Goal: Transaction & Acquisition: Book appointment/travel/reservation

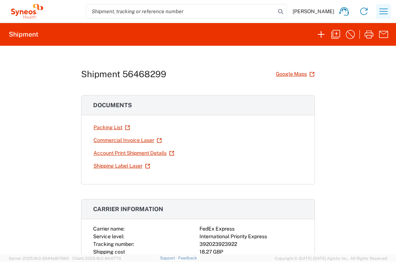
click at [383, 11] on icon "button" at bounding box center [384, 11] width 12 height 12
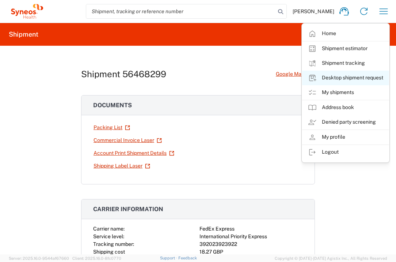
click at [358, 76] on link "Desktop shipment request" at bounding box center [345, 78] width 87 height 15
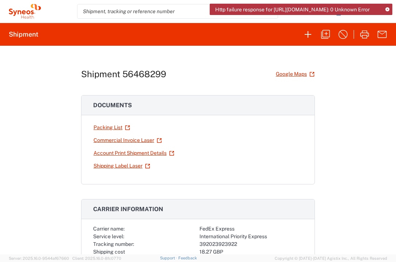
click at [389, 11] on icon at bounding box center [387, 10] width 4 height 4
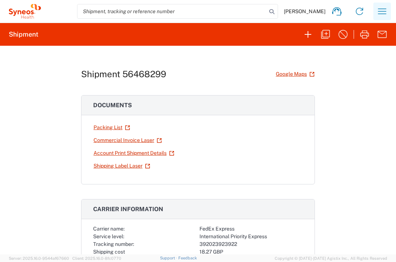
click at [385, 12] on icon "button" at bounding box center [382, 11] width 12 height 12
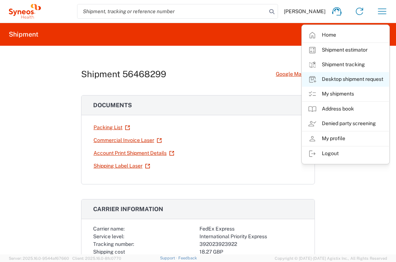
click at [367, 81] on link "Desktop shipment request" at bounding box center [345, 79] width 87 height 15
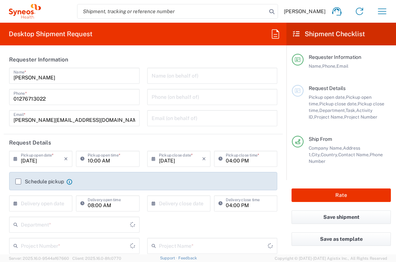
type input "England"
type input "United Kingdom"
type input "Syneos Health UK Limited"
type input "3235"
click at [18, 182] on label "Schedule pickup" at bounding box center [39, 181] width 49 height 6
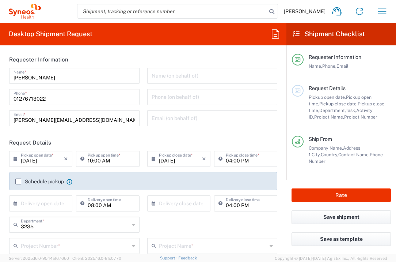
click at [18, 181] on input "Schedule pickup" at bounding box center [18, 181] width 0 height 0
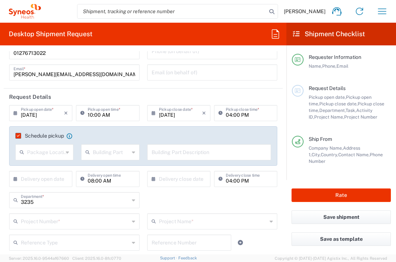
scroll to position [46, 0]
click at [45, 180] on input "text" at bounding box center [42, 177] width 43 height 13
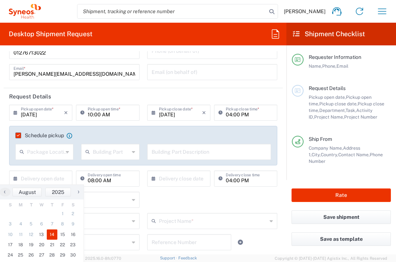
click at [49, 233] on span "14" at bounding box center [52, 234] width 11 height 10
type input "08/14/2025"
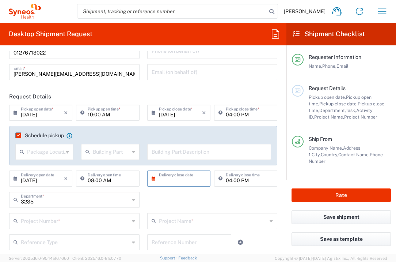
click at [168, 177] on input "text" at bounding box center [180, 177] width 43 height 13
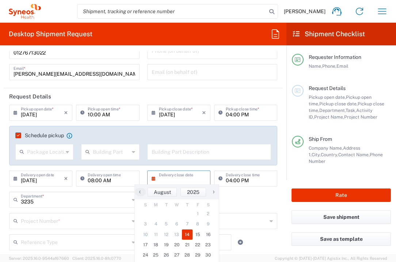
click at [190, 232] on span "14" at bounding box center [187, 234] width 11 height 10
type input "08/14/2025"
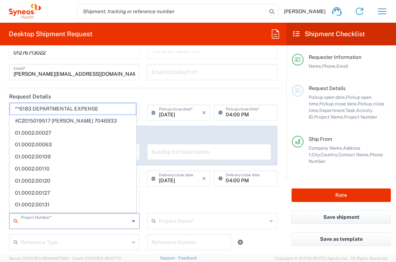
click at [100, 224] on input "text" at bounding box center [75, 220] width 108 height 13
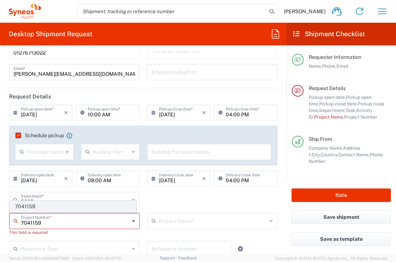
type input "7041159"
click at [66, 207] on span "7041159" at bounding box center [73, 206] width 126 height 11
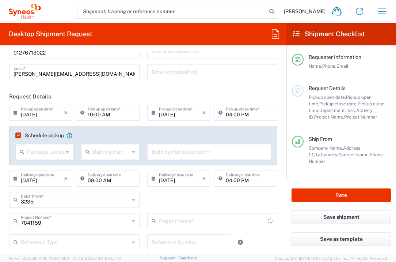
type input "Mirum 7041159"
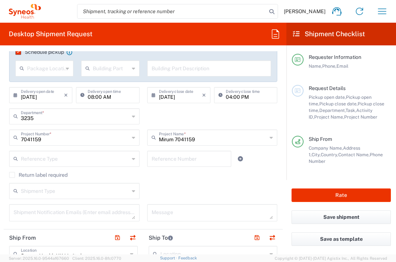
scroll to position [245, 0]
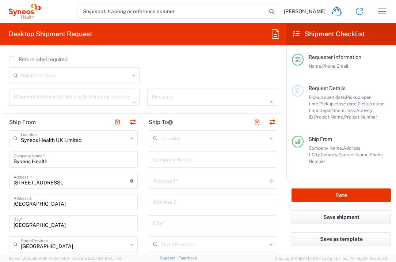
click at [166, 160] on input "text" at bounding box center [213, 158] width 120 height 13
type input "M"
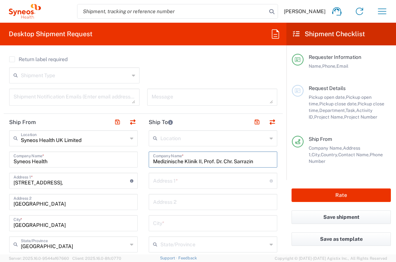
type input "Medizinische Klinik II, Prof. Dr. Chr. Sarrazin"
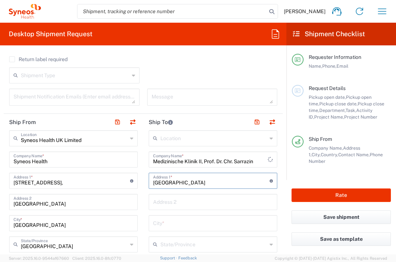
type input "St. Josefs-Hospital"
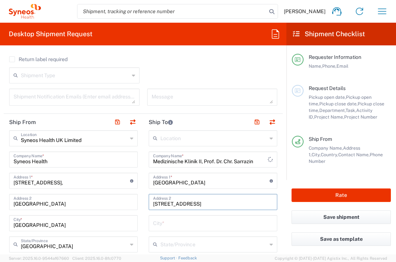
type input "Beethovenstr. 20"
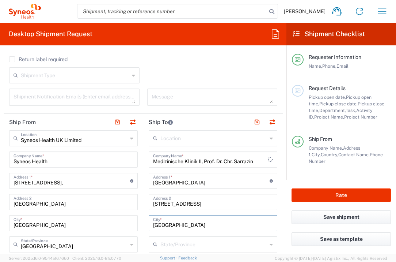
type input "Wiesbaden"
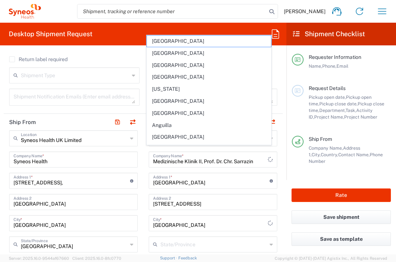
scroll to position [357, 0]
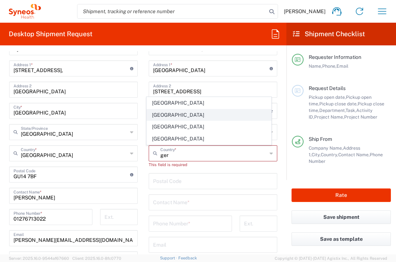
click at [175, 114] on span "Germany" at bounding box center [209, 114] width 125 height 11
type input "Germany"
type input "Sender/Shipper"
type input "Delivery Duty Paid"
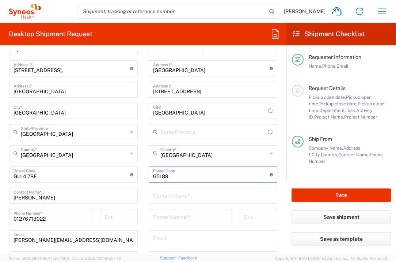
type input "65189"
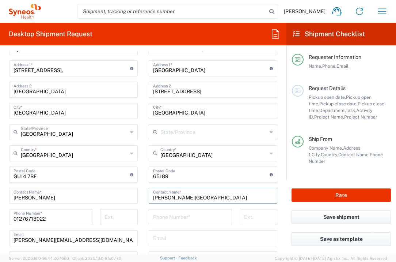
type input "Johanna Ruppert-Bedford"
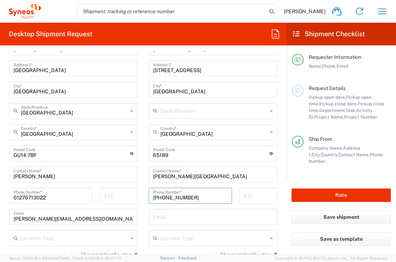
scroll to position [378, 0]
type input "+496111774271"
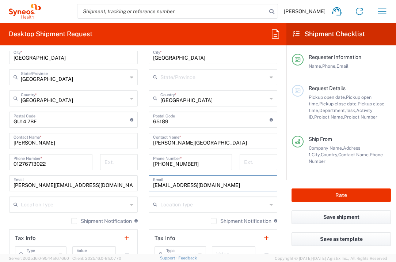
scroll to position [483, 0]
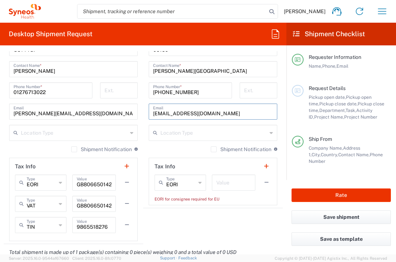
type input "jbedford@joho.de"
click at [226, 184] on input "text" at bounding box center [233, 181] width 35 height 13
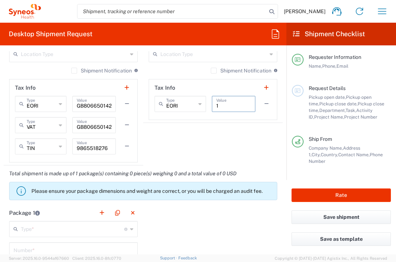
scroll to position [562, 0]
type input "1"
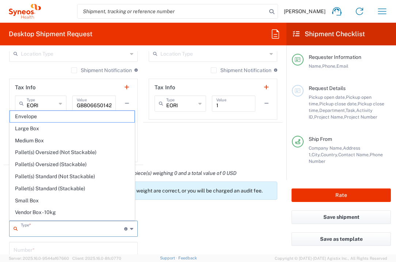
click at [92, 226] on input "text" at bounding box center [72, 227] width 103 height 13
click at [61, 119] on span "Envelope" at bounding box center [72, 116] width 125 height 11
type input "Envelope"
type input "1"
type input "9.5"
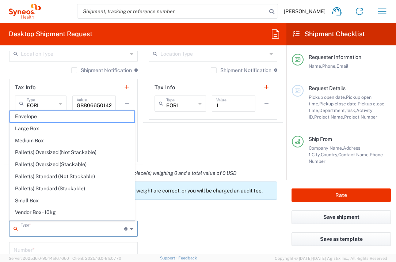
type input "12.5"
type input "0.25"
type input "in"
type input "0.45"
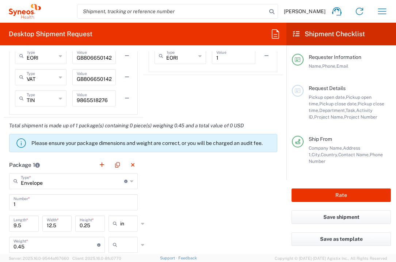
scroll to position [637, 0]
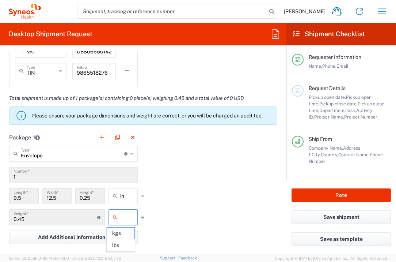
click at [126, 218] on input "text" at bounding box center [129, 217] width 18 height 12
click at [123, 245] on span "lbs" at bounding box center [120, 244] width 27 height 11
type input "lbs"
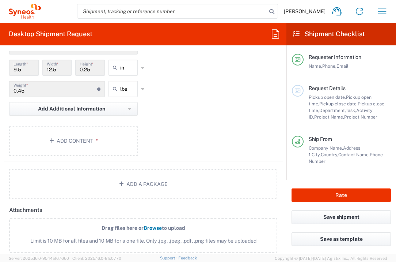
scroll to position [772, 0]
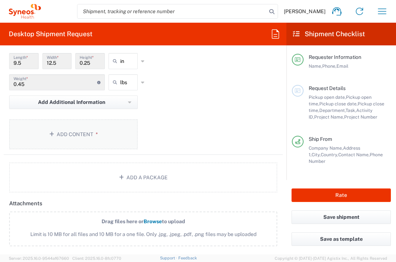
click at [108, 141] on button "Add Content *" at bounding box center [73, 134] width 129 height 30
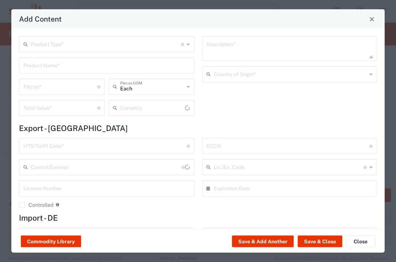
type input "US Dollar"
click at [111, 41] on input "text" at bounding box center [106, 43] width 150 height 13
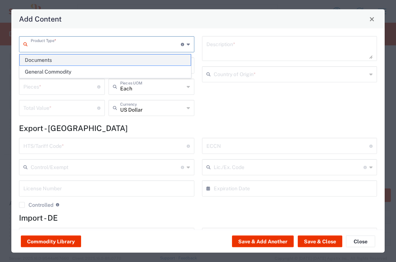
click at [107, 57] on span "Documents" at bounding box center [105, 59] width 171 height 11
type input "Documents"
type input "1"
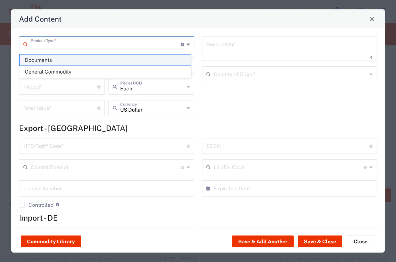
type textarea "Documents"
type input "United Kingdom"
type input "0000.00.0000"
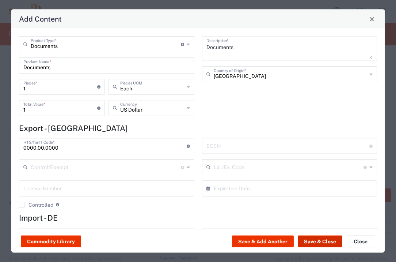
click at [310, 240] on button "Save & Close" at bounding box center [320, 241] width 45 height 12
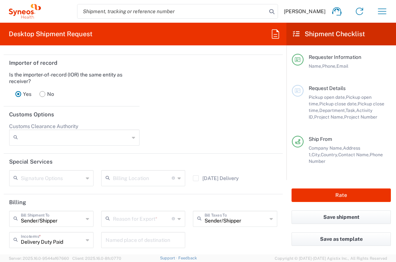
scroll to position [1073, 0]
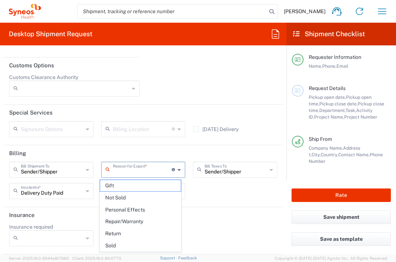
click at [146, 169] on input "text" at bounding box center [142, 169] width 59 height 13
click at [142, 193] on span "Not Sold" at bounding box center [140, 197] width 81 height 11
type input "Not Sold"
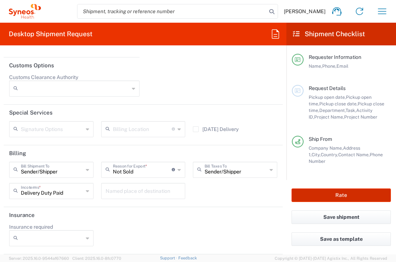
click at [301, 198] on button "Rate" at bounding box center [341, 195] width 99 height 14
type input "7041159"
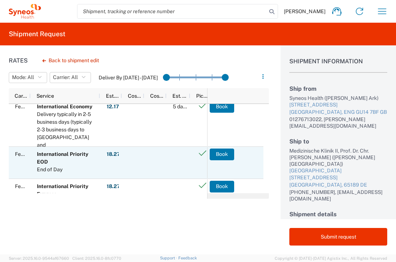
scroll to position [5, 0]
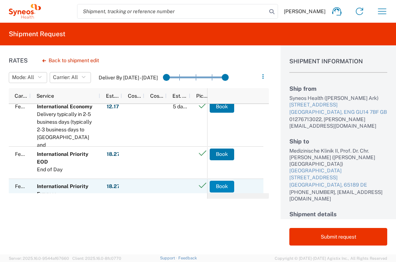
click at [223, 186] on button "Book" at bounding box center [222, 186] width 24 height 12
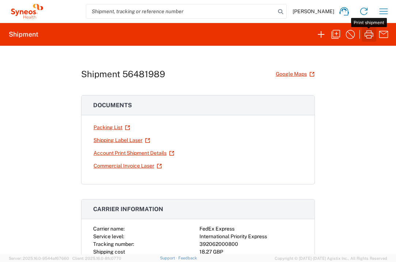
click at [370, 37] on icon "button" at bounding box center [369, 34] width 12 height 12
click at [386, 13] on icon "button" at bounding box center [384, 11] width 12 height 12
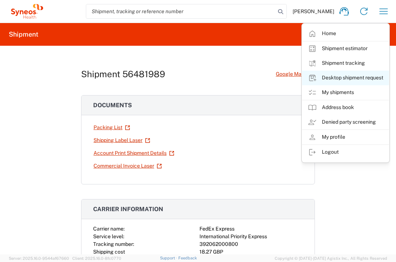
click at [370, 75] on link "Desktop shipment request" at bounding box center [345, 78] width 87 height 15
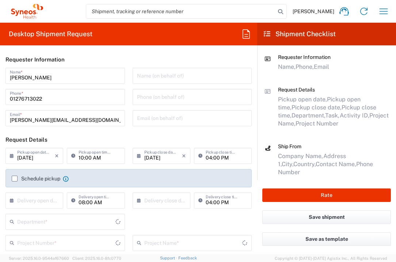
type input "England"
type input "3235"
click at [383, 12] on icon "button" at bounding box center [384, 11] width 12 height 12
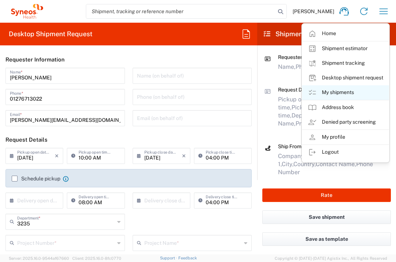
click at [352, 89] on link "My shipments" at bounding box center [345, 92] width 87 height 15
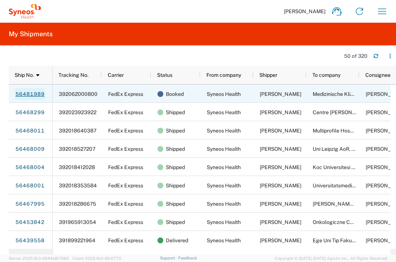
click at [39, 93] on link "56481989" at bounding box center [30, 94] width 30 height 12
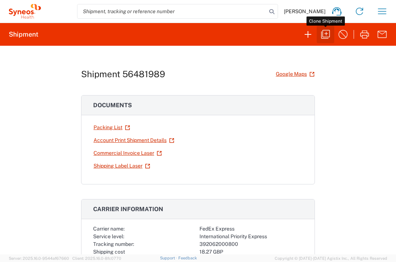
click at [331, 36] on button "button" at bounding box center [326, 35] width 18 height 18
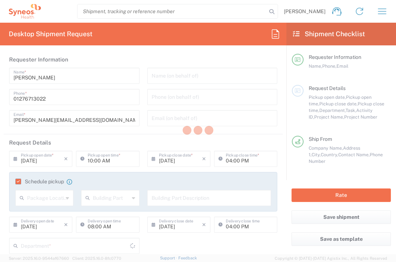
type input "England"
type input "Envelope"
type input "3235"
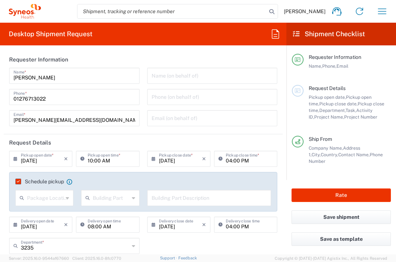
type input "7041159"
type input "Mirum 7041159"
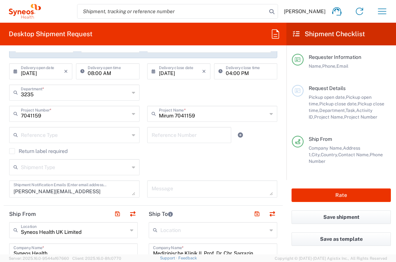
scroll to position [299, 0]
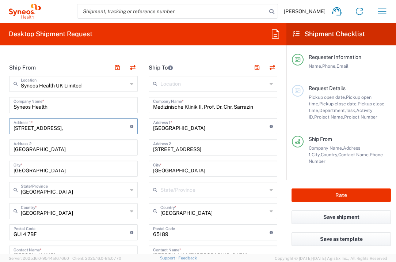
drag, startPoint x: 70, startPoint y: 125, endPoint x: 9, endPoint y: 126, distance: 61.0
click at [9, 126] on div "1 Pinehurst Road, Address 1 * For cross streets use street names with '&' or 'a…" at bounding box center [73, 126] width 129 height 16
type input "11 Crake Place"
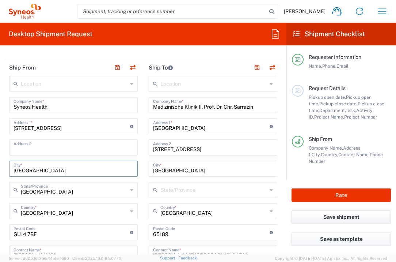
type input "T"
type input "College Town"
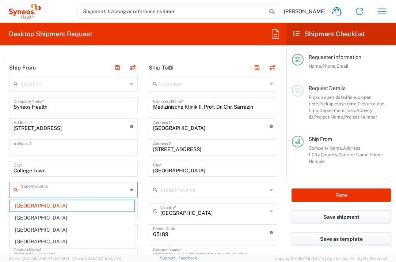
type input "England"
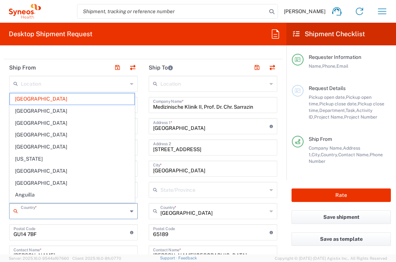
type input "United Kingdom"
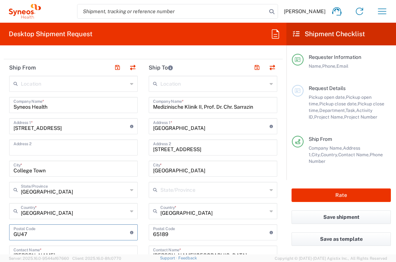
type input "GU47 0YA"
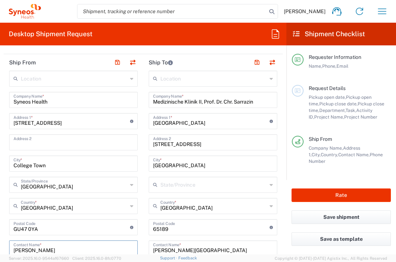
type input "Emma Hodge"
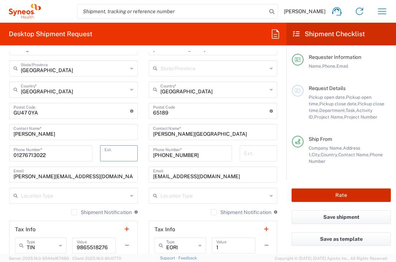
click at [300, 194] on button "Rate" at bounding box center [341, 195] width 99 height 14
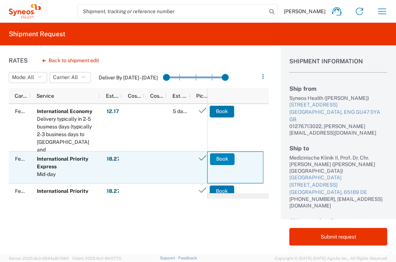
click at [217, 158] on button "Book" at bounding box center [222, 159] width 24 height 12
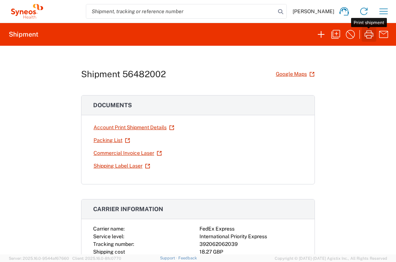
click at [372, 35] on icon "button" at bounding box center [369, 34] width 12 height 12
click at [381, 7] on icon "button" at bounding box center [384, 11] width 12 height 12
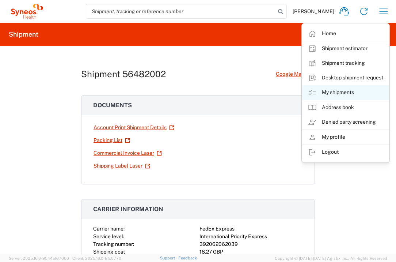
click at [349, 89] on link "My shipments" at bounding box center [345, 92] width 87 height 15
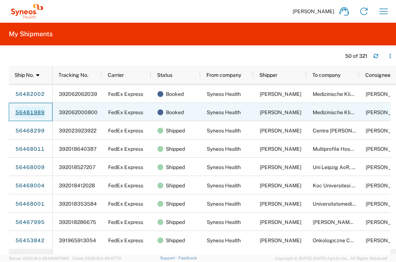
click at [31, 113] on link "56481989" at bounding box center [30, 112] width 30 height 12
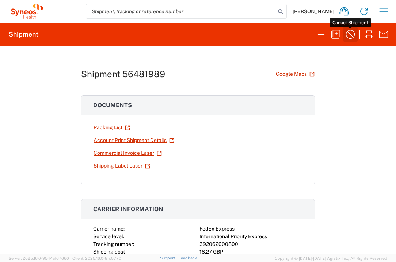
click at [350, 36] on icon "button" at bounding box center [350, 34] width 12 height 12
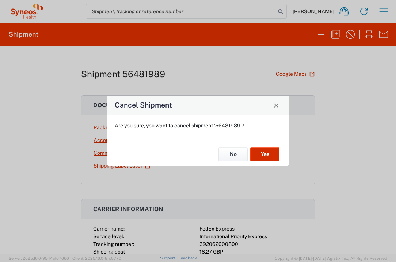
click at [258, 152] on button "Yes" at bounding box center [264, 154] width 29 height 14
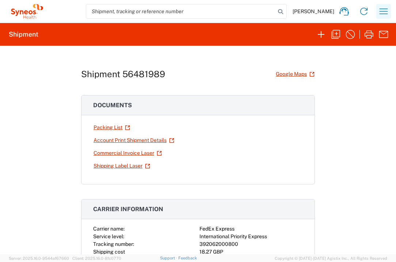
click at [387, 14] on icon "button" at bounding box center [384, 10] width 8 height 5
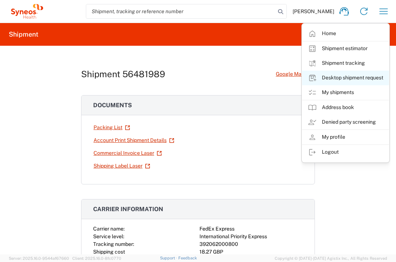
click at [353, 78] on link "Desktop shipment request" at bounding box center [345, 78] width 87 height 15
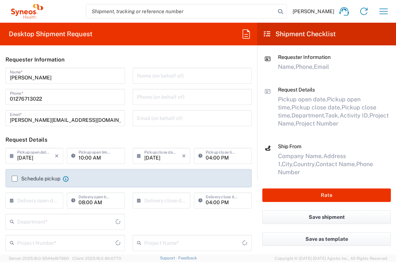
type input "England"
type input "3235"
click at [16, 179] on label "Schedule pickup" at bounding box center [36, 178] width 49 height 6
click at [15, 178] on input "Schedule pickup" at bounding box center [15, 178] width 0 height 0
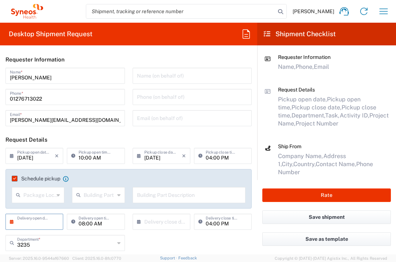
click at [45, 222] on input "text" at bounding box center [36, 220] width 38 height 13
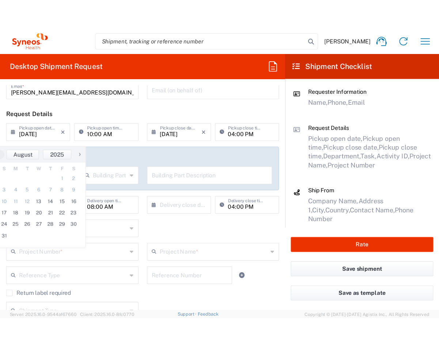
scroll to position [127, 0]
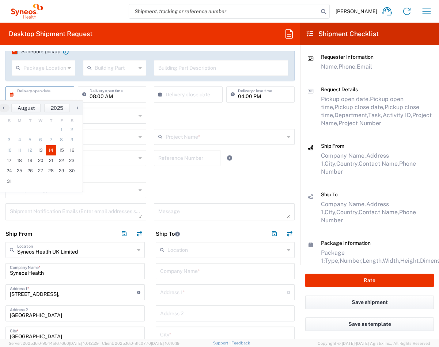
click at [52, 151] on span "14" at bounding box center [51, 150] width 11 height 10
type input "08/14/2025"
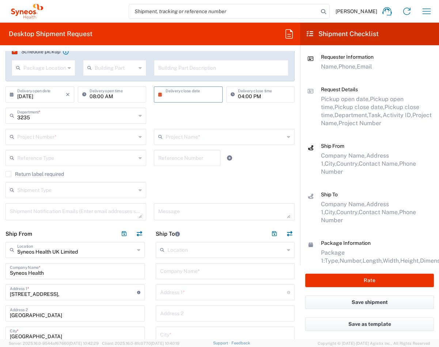
click at [179, 95] on input "text" at bounding box center [189, 94] width 49 height 13
click at [193, 149] on span "14" at bounding box center [196, 150] width 11 height 10
type input "08/14/2025"
click at [85, 137] on input "text" at bounding box center [76, 136] width 119 height 13
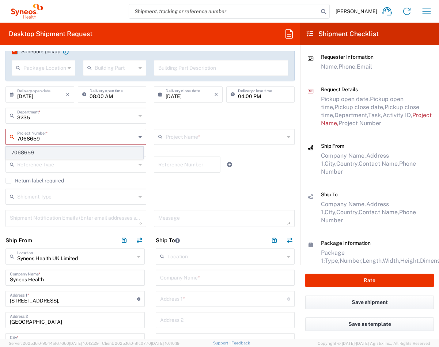
type input "7068659"
click at [72, 155] on span "7068659" at bounding box center [74, 152] width 137 height 11
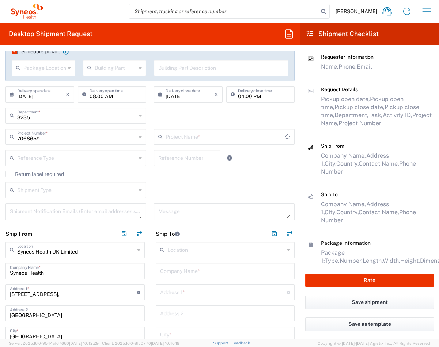
type input "Alvotech 7068659"
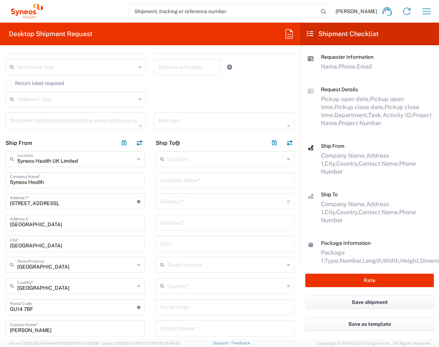
scroll to position [219, 0]
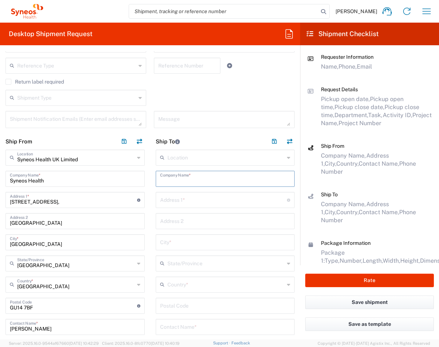
click at [194, 178] on input "text" at bounding box center [225, 178] width 130 height 13
type input "R&D Services"
type input "17, Shesti Septemvri str."
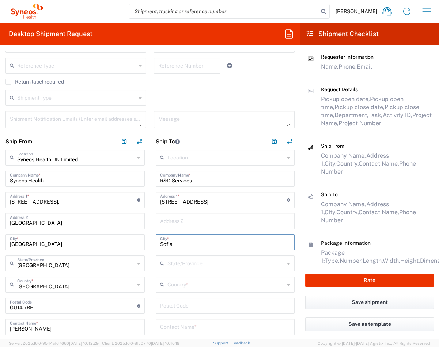
type input "Sofia"
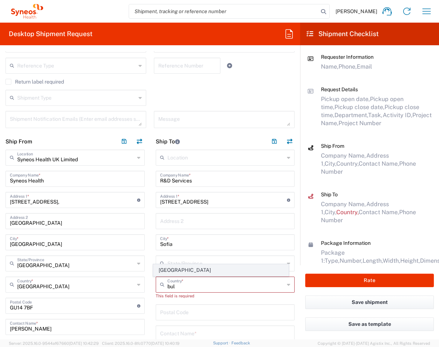
click at [157, 261] on span "Bulgaria" at bounding box center [220, 270] width 135 height 11
type input "Bulgaria"
type input "Sender/Shipper"
type input "Delivery Duty Paid"
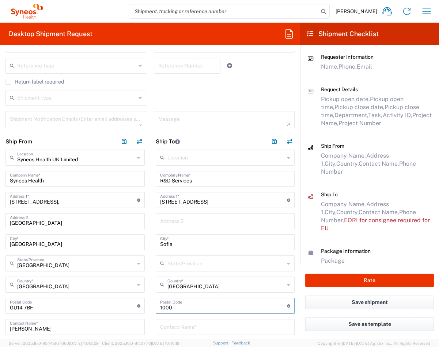
type input "1000"
type input "Gergana Rangelova"
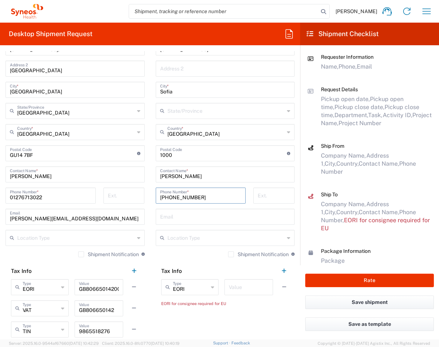
type input "+359892226002"
type input "g.rangelova@rdservices.org"
click at [231, 261] on input "text" at bounding box center [249, 287] width 40 height 13
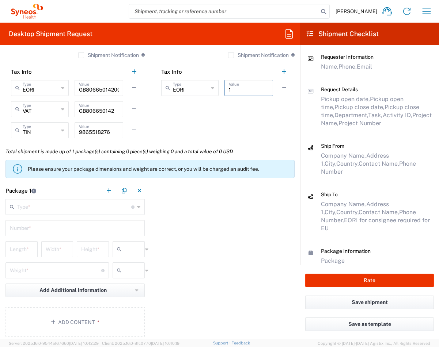
scroll to position [593, 0]
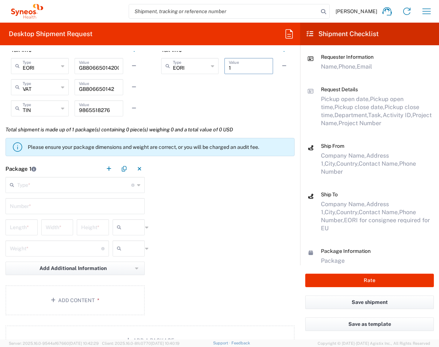
type input "1"
click at [85, 187] on input "text" at bounding box center [74, 184] width 114 height 13
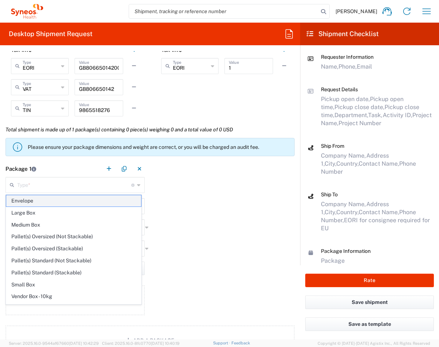
click at [84, 204] on span "Envelope" at bounding box center [73, 200] width 135 height 11
type input "Envelope"
type input "1"
type input "9.5"
type input "12.5"
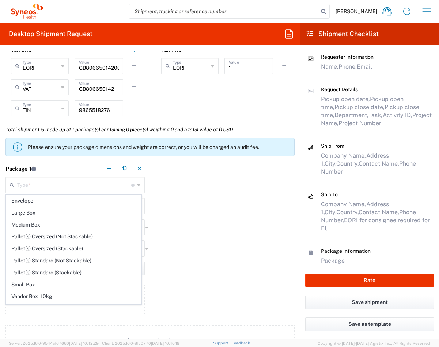
type input "0.25"
type input "in"
type input "0.45"
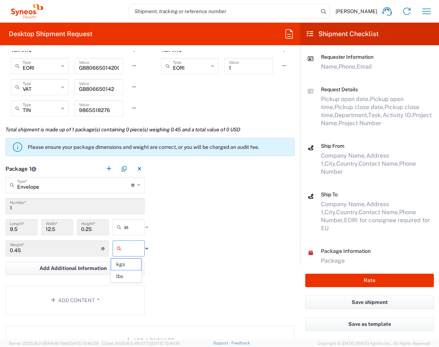
click at [131, 246] on input "text" at bounding box center [133, 249] width 18 height 12
click at [135, 261] on span "lbs" at bounding box center [126, 276] width 30 height 11
type input "lbs"
click at [123, 261] on button "Add Content *" at bounding box center [74, 301] width 139 height 30
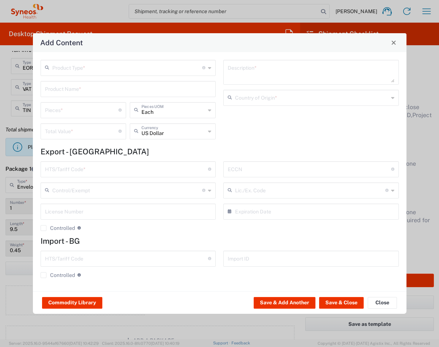
click at [170, 77] on div "Product Type * Document: Paper document generated internally by Syneos, a clien…" at bounding box center [128, 102] width 183 height 85
click at [171, 71] on input "text" at bounding box center [127, 67] width 150 height 13
click at [168, 81] on span "Documents" at bounding box center [128, 83] width 174 height 11
type input "Documents"
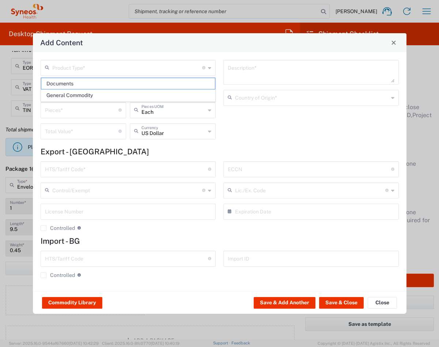
type input "1"
type textarea "Documents"
type input "United Kingdom"
type input "0000.00.0000"
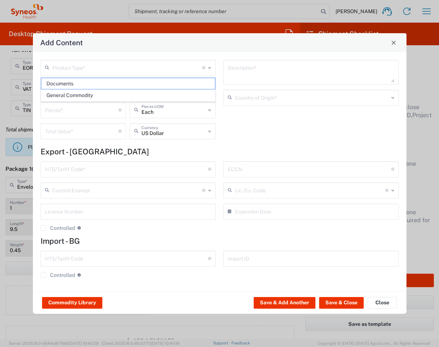
type input "0000.00.0000"
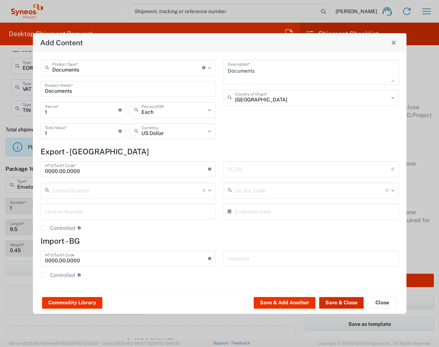
click at [347, 261] on button "Save & Close" at bounding box center [341, 303] width 45 height 12
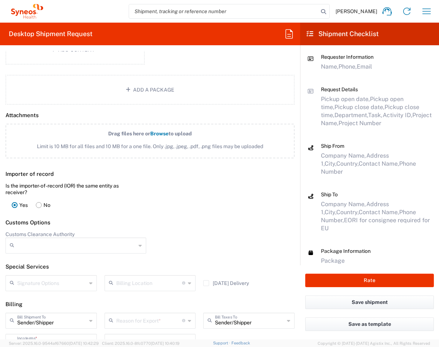
scroll to position [947, 0]
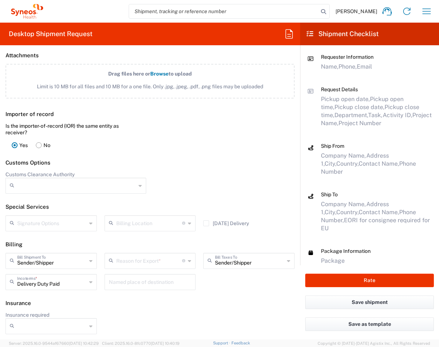
click at [149, 260] on input "text" at bounding box center [149, 260] width 66 height 13
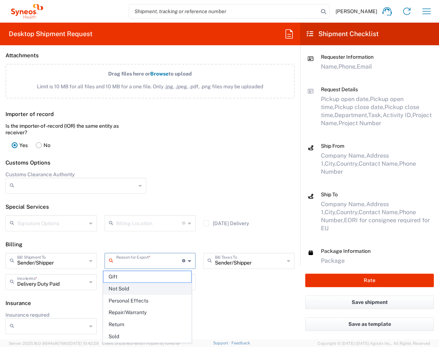
click at [143, 261] on span "Not Sold" at bounding box center [147, 288] width 88 height 11
type input "Not Sold"
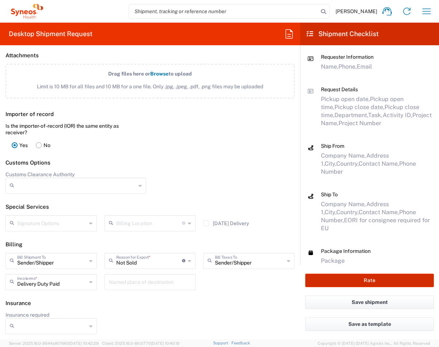
click at [351, 261] on button "Rate" at bounding box center [369, 281] width 129 height 14
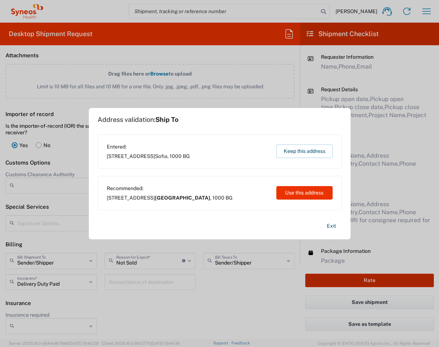
type input "7068659"
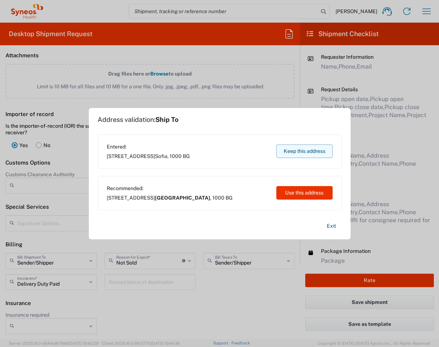
click at [301, 151] on button "Keep this address" at bounding box center [304, 152] width 56 height 14
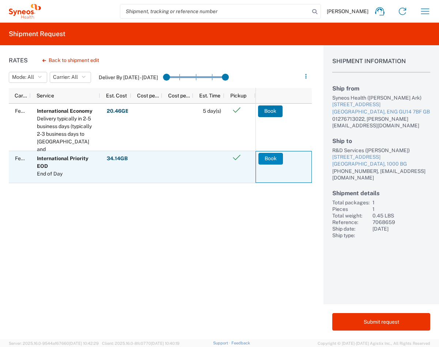
click at [271, 163] on button "Book" at bounding box center [270, 159] width 24 height 12
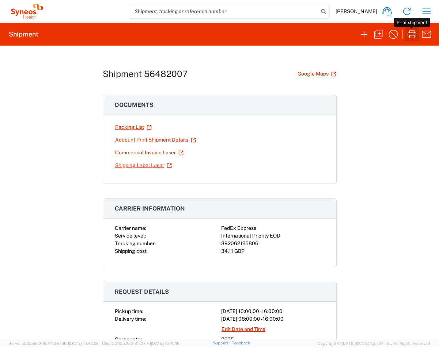
click at [396, 36] on icon "button" at bounding box center [412, 34] width 12 height 12
click at [396, 12] on icon "button" at bounding box center [426, 11] width 12 height 12
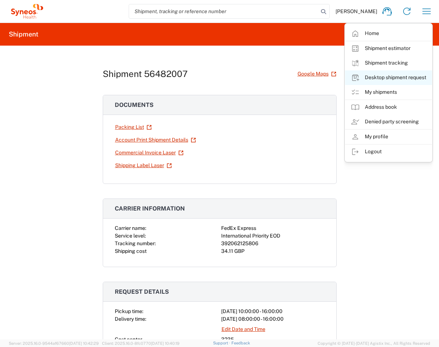
click at [396, 79] on link "Desktop shipment request" at bounding box center [388, 78] width 87 height 15
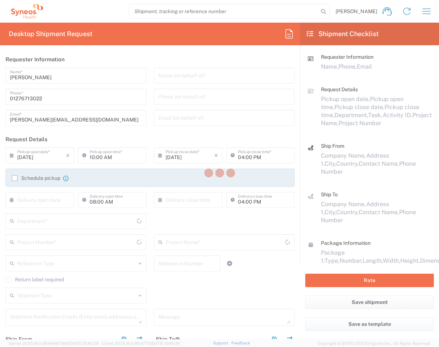
type input "England"
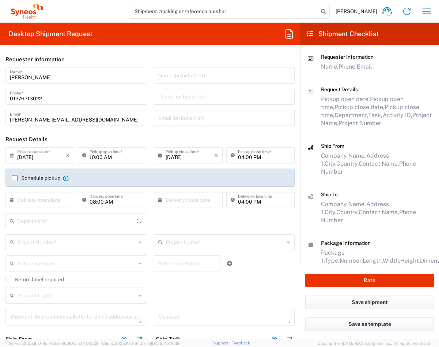
type input "3235"
click at [396, 10] on icon "button" at bounding box center [426, 11] width 12 height 12
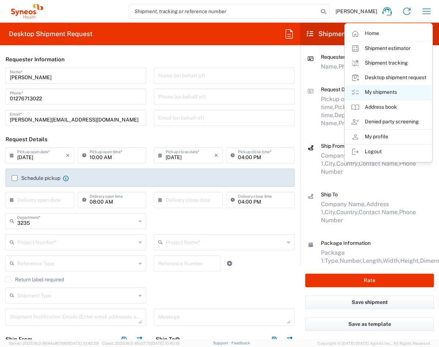
click at [385, 89] on link "My shipments" at bounding box center [388, 92] width 87 height 15
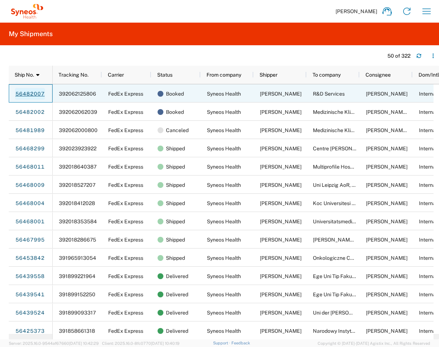
click at [29, 93] on link "56482007" at bounding box center [30, 94] width 30 height 12
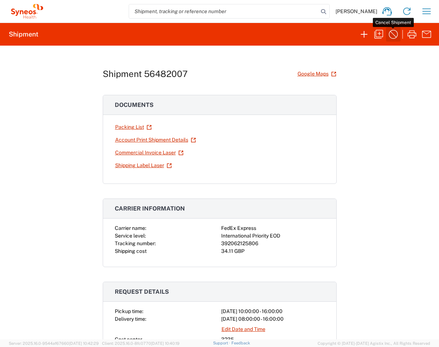
click at [389, 35] on icon "button" at bounding box center [393, 34] width 12 height 12
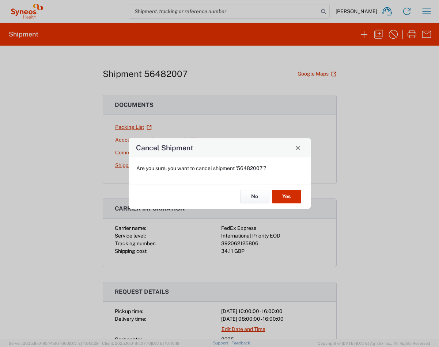
click at [289, 197] on button "Yes" at bounding box center [286, 197] width 29 height 14
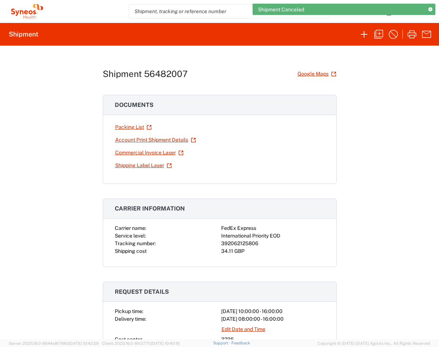
click at [396, 10] on icon at bounding box center [430, 10] width 4 height 4
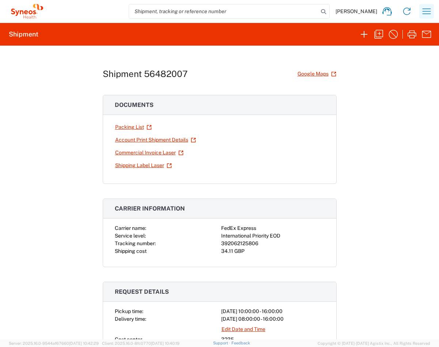
click at [396, 12] on icon "button" at bounding box center [426, 11] width 12 height 12
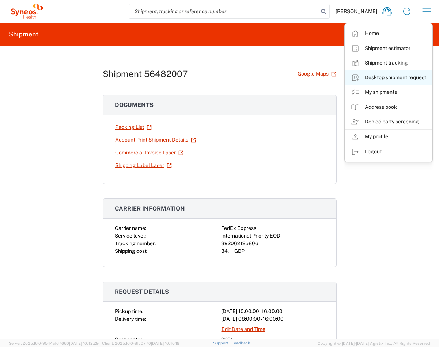
click at [396, 79] on link "Desktop shipment request" at bounding box center [388, 78] width 87 height 15
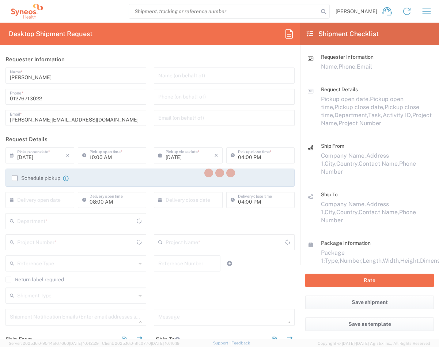
type input "England"
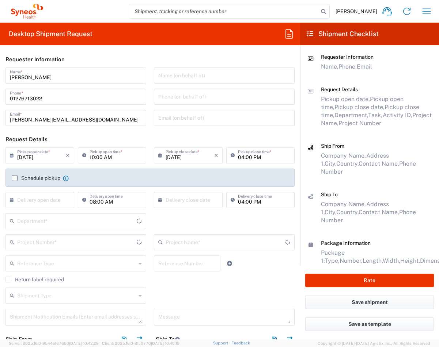
type input "3235"
click at [15, 176] on label "Schedule pickup" at bounding box center [36, 178] width 49 height 6
click at [15, 178] on input "Schedule pickup" at bounding box center [15, 178] width 0 height 0
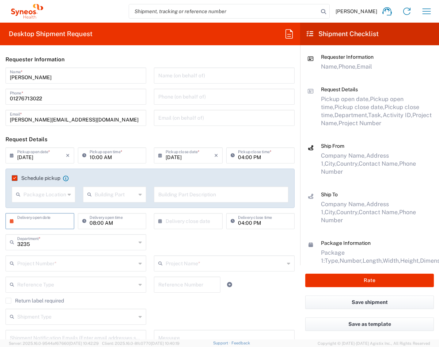
click at [41, 217] on input "text" at bounding box center [41, 220] width 49 height 13
click at [54, 261] on span "14" at bounding box center [51, 277] width 11 height 10
type input "08/14/2025"
click at [186, 220] on input "text" at bounding box center [189, 220] width 49 height 13
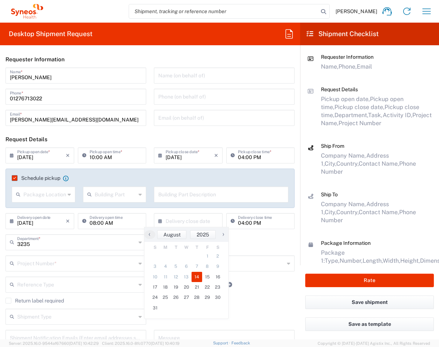
click at [199, 261] on span "14" at bounding box center [196, 277] width 11 height 10
type input "08/14/2025"
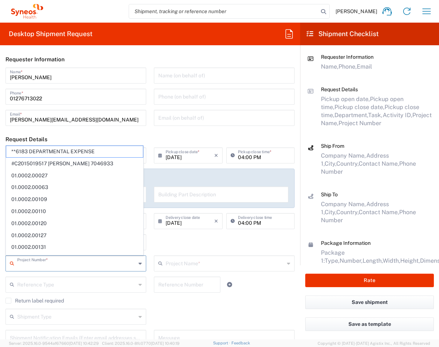
click at [107, 261] on input "text" at bounding box center [76, 263] width 119 height 13
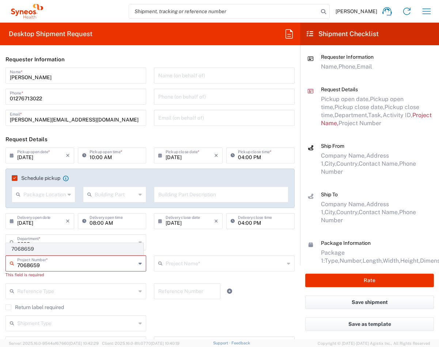
type input "7068659"
click at [78, 250] on span "7068659" at bounding box center [74, 249] width 137 height 11
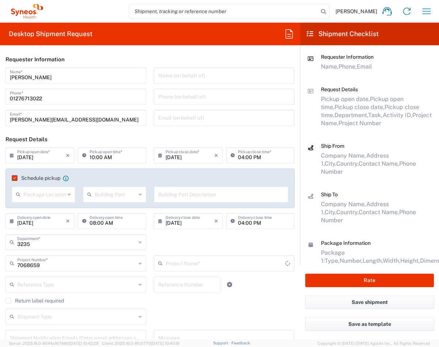
type input "Alvotech 7068659"
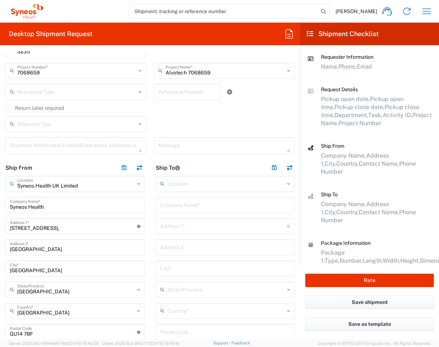
scroll to position [194, 0]
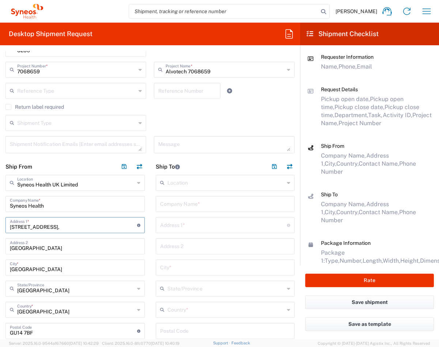
drag, startPoint x: 73, startPoint y: 223, endPoint x: -13, endPoint y: 218, distance: 86.3
click at [0, 218] on html "Pam Ark Home Shipment estimator Shipment tracking Desktop shipment request My s…" at bounding box center [219, 173] width 439 height 347
drag, startPoint x: 76, startPoint y: 224, endPoint x: 20, endPoint y: 226, distance: 56.7
click at [15, 223] on input "1 Pinehurst Road," at bounding box center [73, 224] width 127 height 13
type input "6 Gilman Crescent"
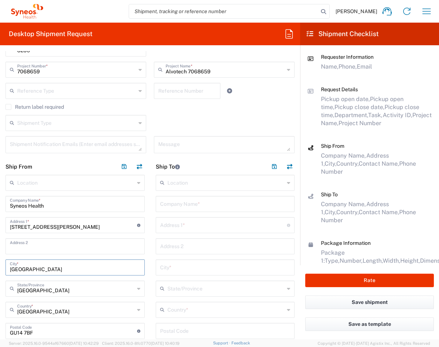
type input "Windsor"
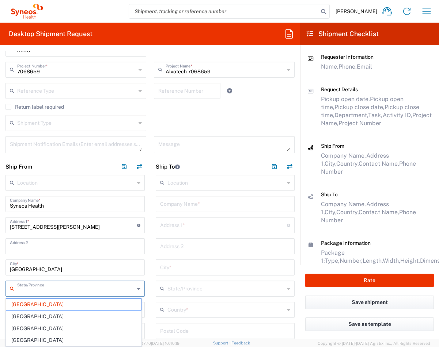
type input "England"
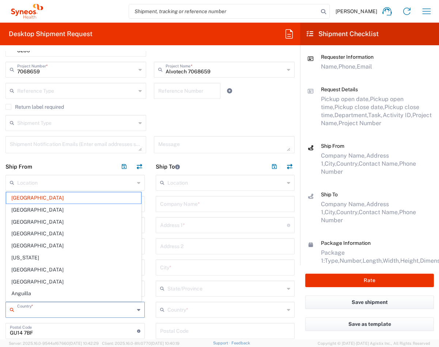
type input "United Kingdom"
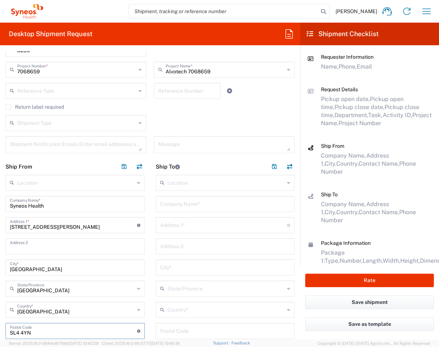
type input "SL4 4YN"
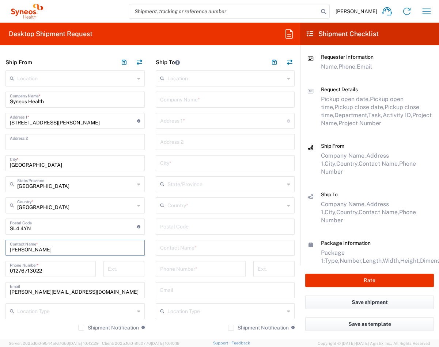
scroll to position [298, 0]
click at [175, 102] on input "text" at bounding box center [225, 99] width 130 height 13
type input "R&D Services"
type input "17, Shesti Septemvri str."
type input "Sofia"
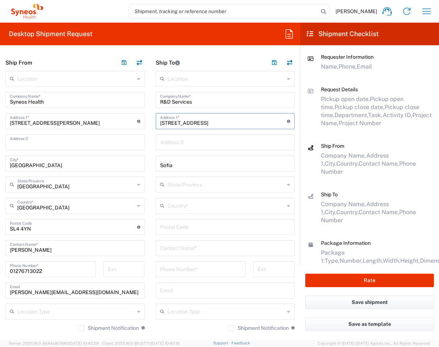
type input "Bulgaria"
type input "1000"
type input "Gergana Rangelova"
type input "+359892226002"
type input "g.rangelova@rdservices.org"
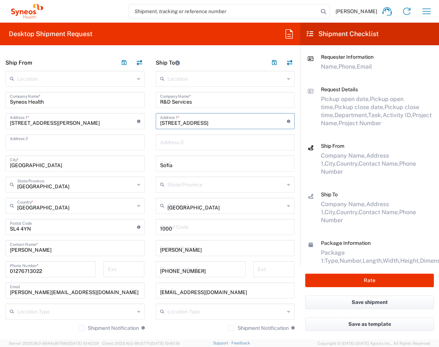
type input "1"
type input "Sender/Shipper"
type input "Delivery Duty Paid"
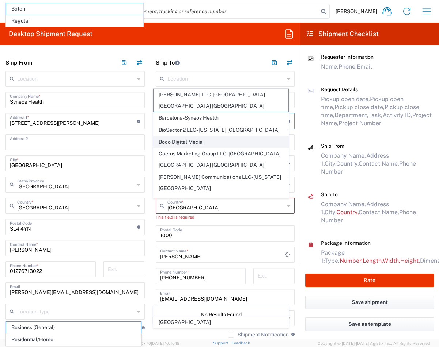
scroll to position [510, 0]
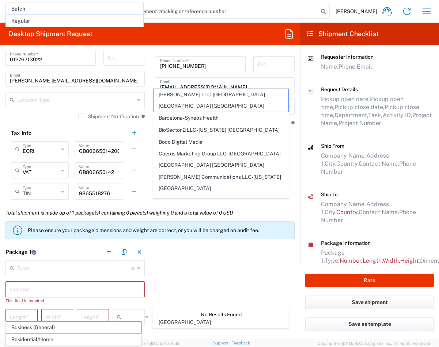
click at [220, 261] on div "Package 1 Type * Material used to package goods Envelope Large Box Medium Box P…" at bounding box center [150, 336] width 300 height 184
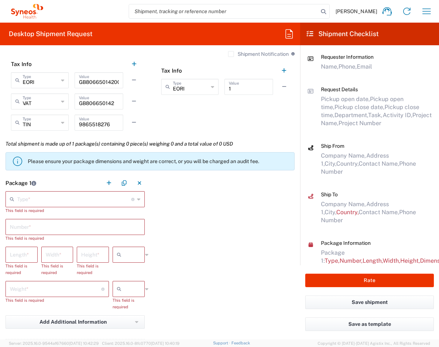
scroll to position [586, 0]
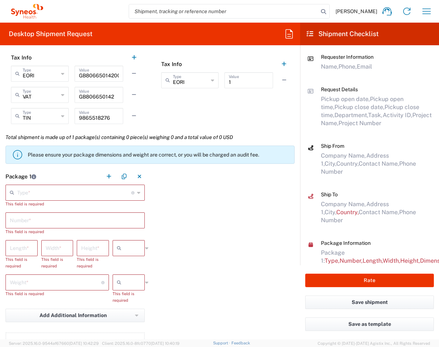
click at [86, 195] on input "text" at bounding box center [74, 192] width 114 height 13
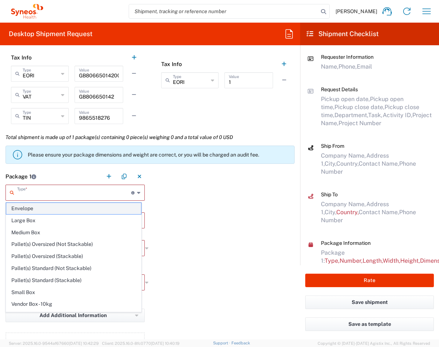
click at [66, 210] on span "Envelope" at bounding box center [73, 208] width 135 height 11
type input "Envelope"
type input "1"
type input "9.5"
type input "12.5"
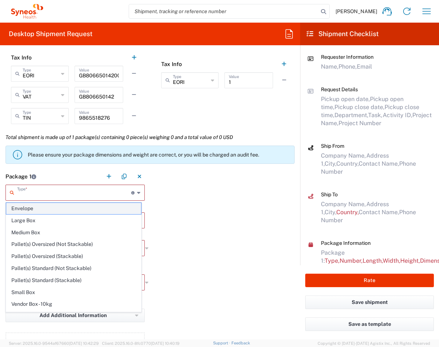
type input "0.25"
type input "in"
type input "0.45"
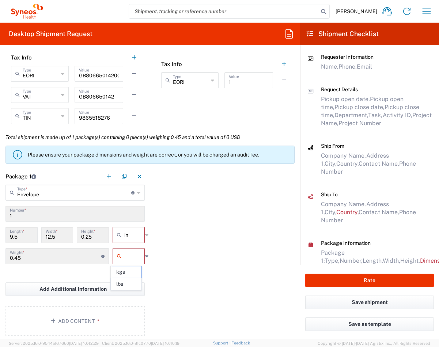
click at [135, 254] on input "text" at bounding box center [133, 257] width 18 height 12
click at [135, 261] on span "lbs" at bounding box center [126, 284] width 30 height 11
type input "lbs"
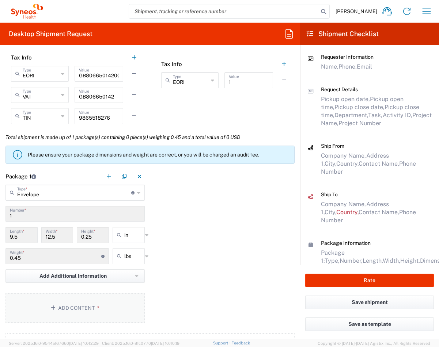
click at [88, 261] on button "Add Content *" at bounding box center [74, 308] width 139 height 30
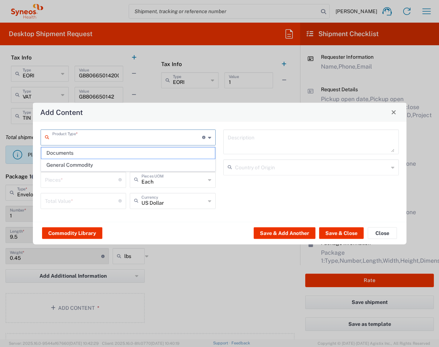
click at [129, 138] on input "text" at bounding box center [127, 136] width 150 height 13
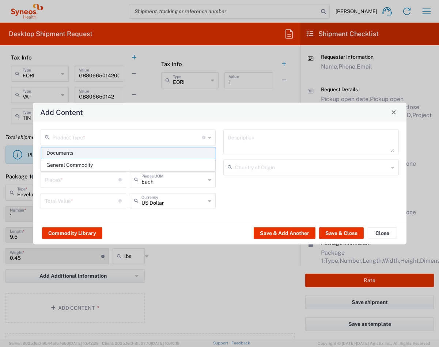
click at [110, 150] on span "Documents" at bounding box center [128, 153] width 174 height 11
type input "Documents"
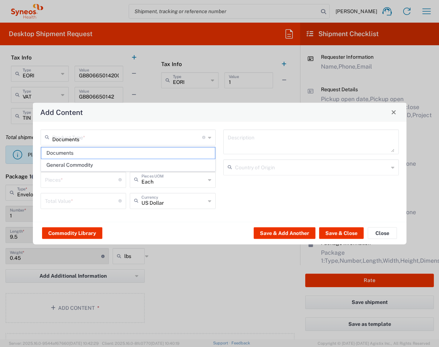
type input "1"
type textarea "Documents"
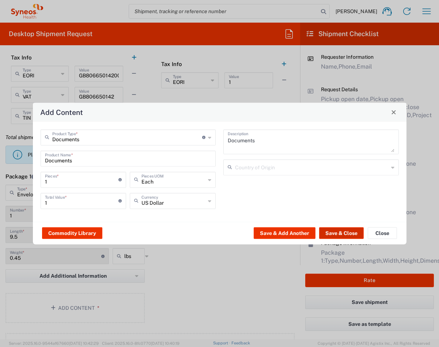
click at [335, 233] on button "Save & Close" at bounding box center [341, 234] width 45 height 12
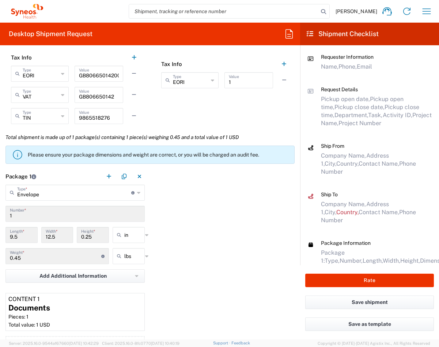
scroll to position [854, 0]
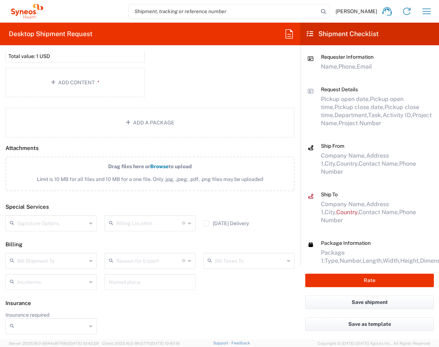
click at [160, 257] on input "text" at bounding box center [149, 260] width 66 height 13
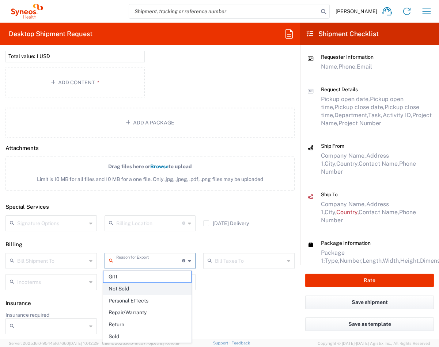
click at [140, 261] on span "Not Sold" at bounding box center [147, 288] width 88 height 11
type input "Not Sold"
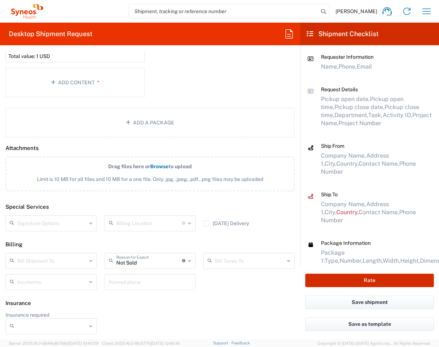
click at [359, 261] on button "Rate" at bounding box center [369, 281] width 129 height 14
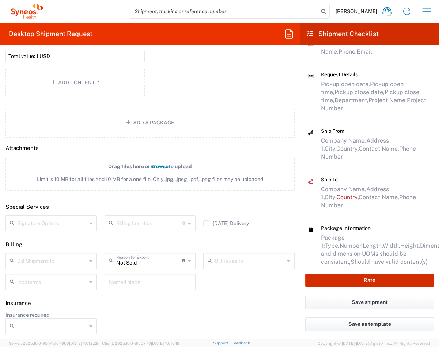
type input "7068659"
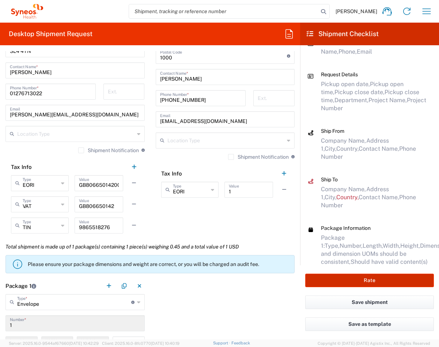
scroll to position [293, 0]
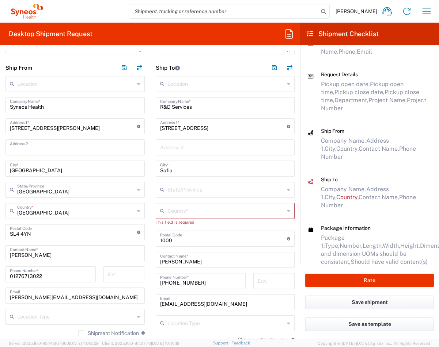
click at [235, 214] on input "text" at bounding box center [225, 210] width 117 height 13
type input "s"
click at [160, 223] on span "Bulgaria" at bounding box center [220, 226] width 135 height 11
type input "Bulgaria"
type input "Sender/Shipper"
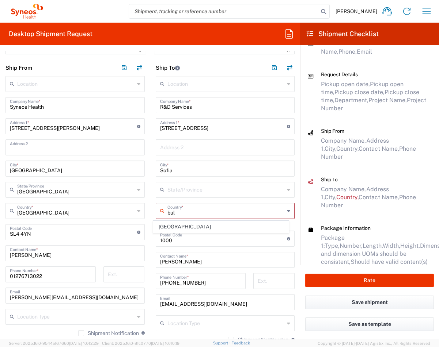
type input "Sender/Shipper"
type input "Delivery Duty Paid"
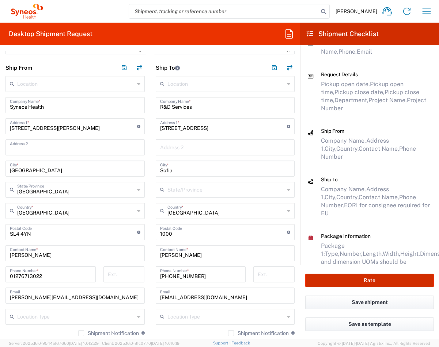
click at [372, 261] on button "Rate" at bounding box center [369, 281] width 129 height 14
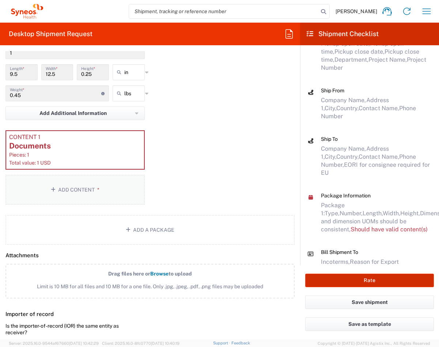
scroll to position [748, 0]
click at [109, 160] on div "Total value: 1 USD" at bounding box center [75, 163] width 132 height 7
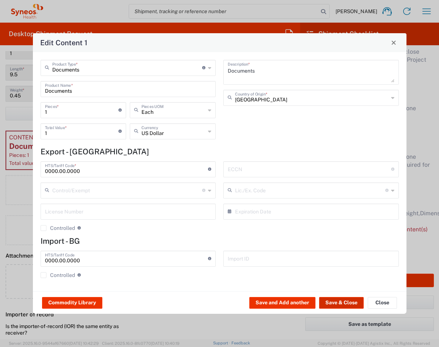
click at [347, 261] on button "Save & Close" at bounding box center [341, 303] width 45 height 12
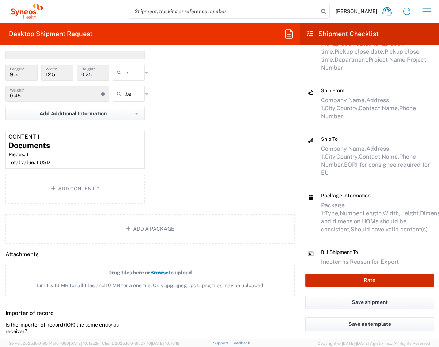
click at [353, 261] on button "Rate" at bounding box center [369, 281] width 129 height 14
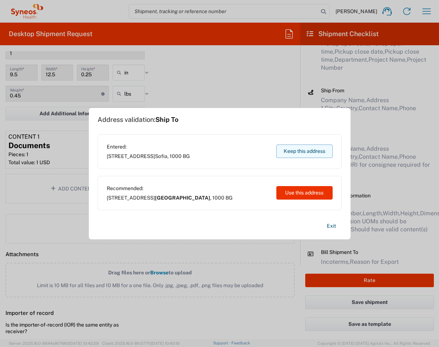
click at [309, 151] on button "Keep this address" at bounding box center [304, 152] width 56 height 14
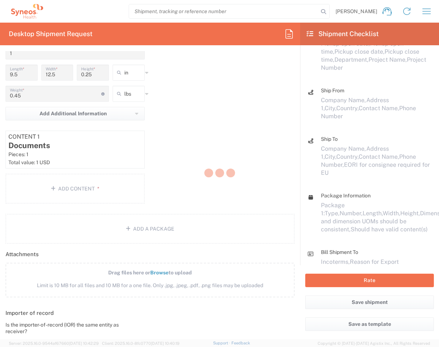
scroll to position [53, 0]
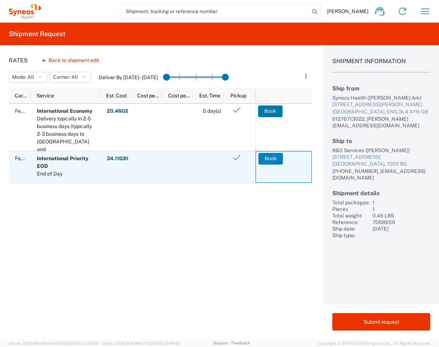
click at [271, 155] on button "Book" at bounding box center [270, 159] width 24 height 12
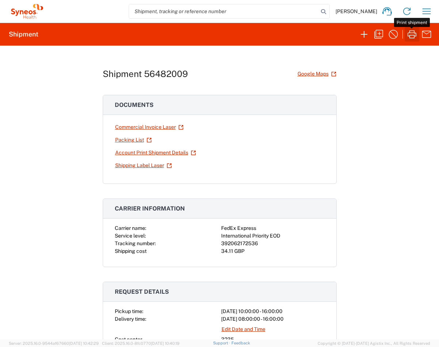
click at [396, 36] on icon "button" at bounding box center [412, 34] width 12 height 12
click at [396, 12] on icon "button" at bounding box center [426, 11] width 12 height 12
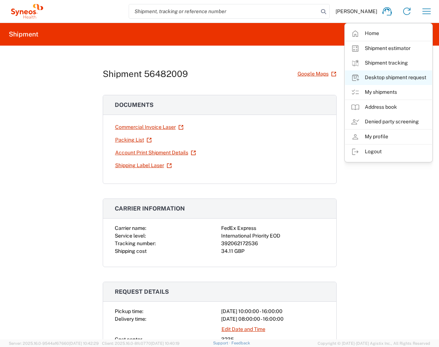
click at [396, 79] on link "Desktop shipment request" at bounding box center [388, 78] width 87 height 15
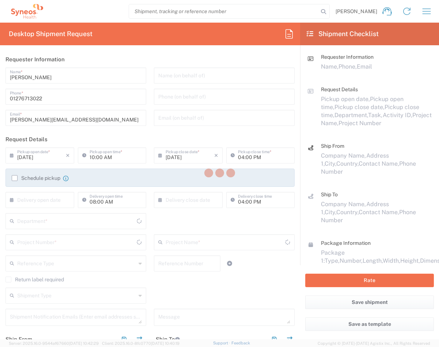
type input "England"
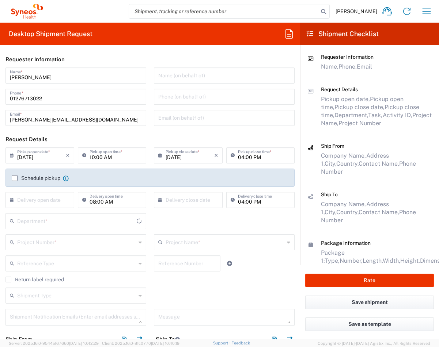
type input "3235"
click at [15, 175] on label "Schedule pickup" at bounding box center [36, 178] width 49 height 6
click at [15, 178] on input "Schedule pickup" at bounding box center [15, 178] width 0 height 0
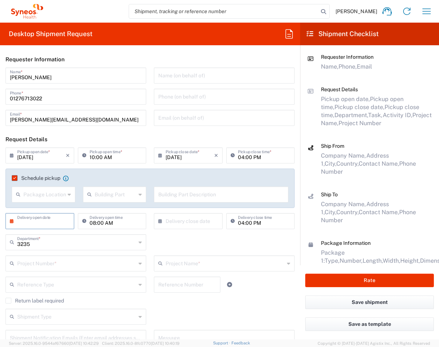
click at [45, 223] on input "text" at bounding box center [41, 220] width 49 height 13
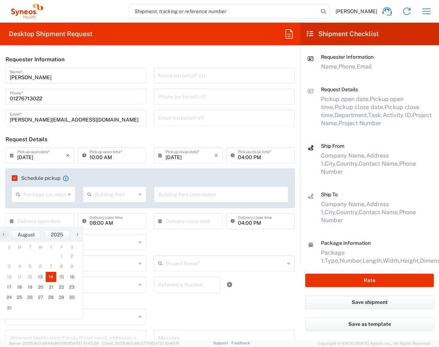
click at [50, 261] on span "14" at bounding box center [51, 277] width 11 height 10
type input "08/14/2025"
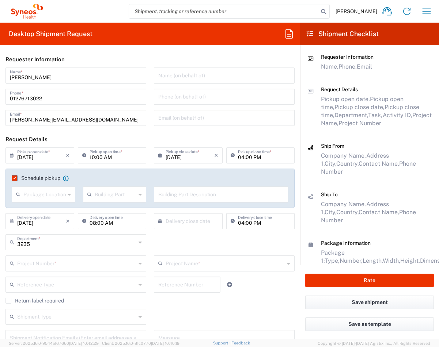
click at [188, 223] on input "text" at bounding box center [189, 220] width 49 height 13
click at [198, 261] on span "14" at bounding box center [196, 277] width 11 height 10
type input "08/14/2025"
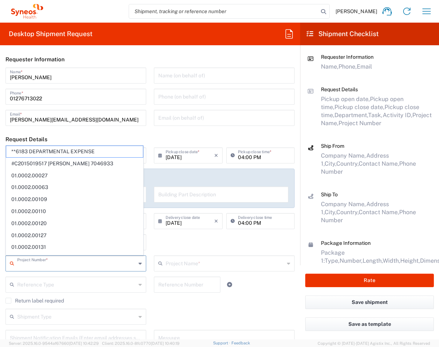
click at [109, 261] on input "text" at bounding box center [76, 263] width 119 height 13
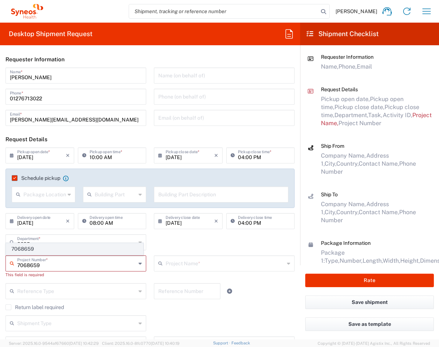
type input "7068659"
click at [84, 249] on span "7068659" at bounding box center [74, 249] width 137 height 11
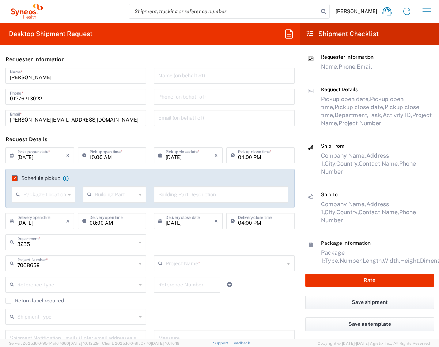
type input "Alvotech 7068659"
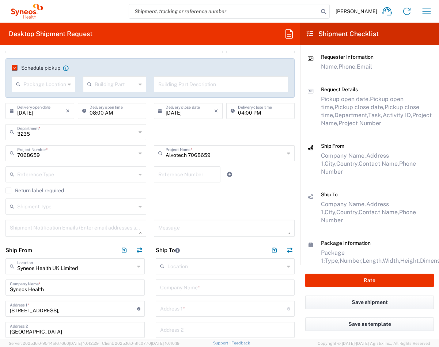
scroll to position [251, 0]
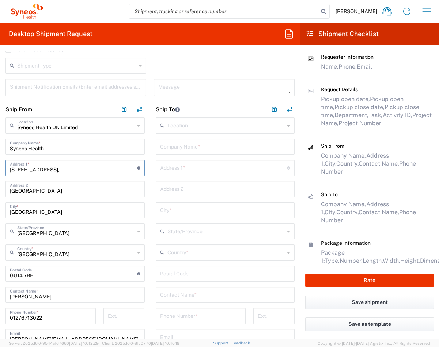
drag, startPoint x: 79, startPoint y: 169, endPoint x: 5, endPoint y: 169, distance: 73.8
click at [5, 169] on div "1 Pinehurst Road, Address 1 * For cross streets use street names with '&' or 'a…" at bounding box center [74, 168] width 139 height 16
type input "6 Gilman Crescent"
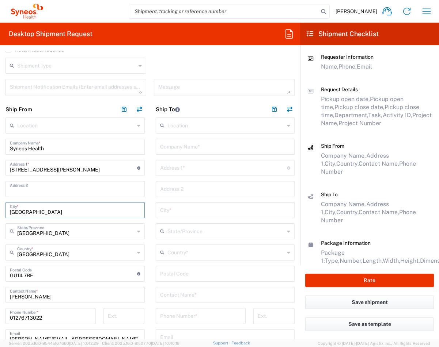
type input "Windsor"
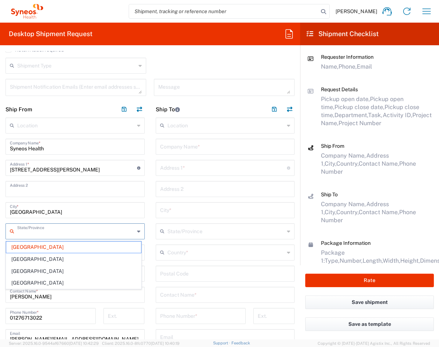
type input "England"
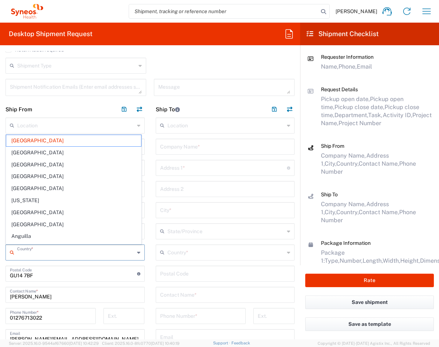
type input "United Kingdom"
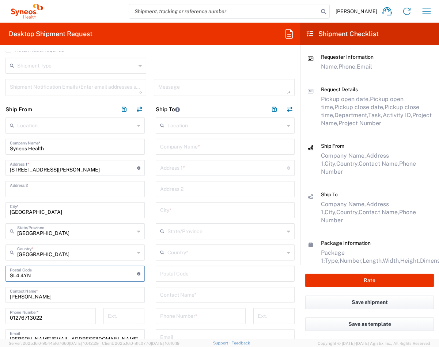
type input "SL4 4YN"
click at [170, 143] on input "text" at bounding box center [225, 146] width 130 height 13
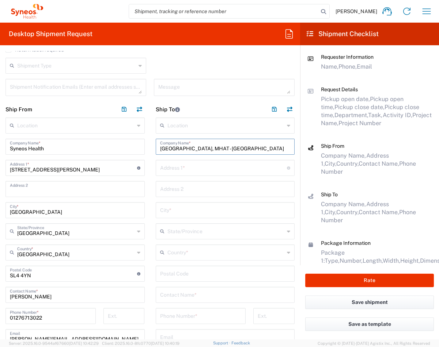
type input "Military Medical Academy, MHAT - Sofia"
type input "2 Sveti Georgi Sofiyski, Str."
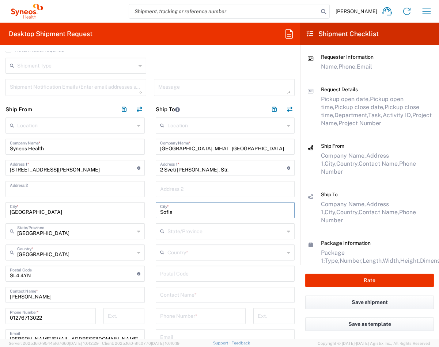
type input "Sofia"
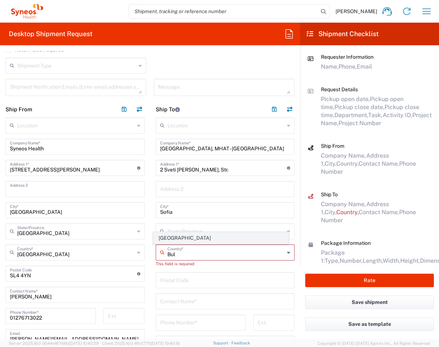
click at [164, 241] on span "Bulgaria" at bounding box center [220, 238] width 135 height 11
type input "Bulgaria"
type input "Sender/Shipper"
type input "Delivery Duty Paid"
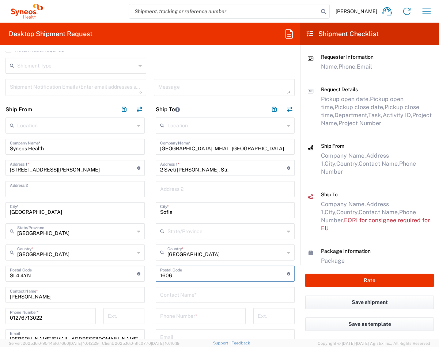
type input "1606"
type input "Mr Dinko Dimitrov"
type input "+359895561891"
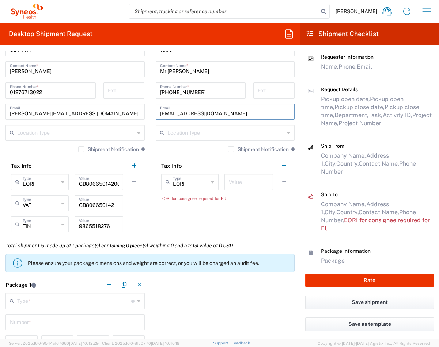
scroll to position [478, 0]
type input "dinko2d@mail.bg"
click at [246, 184] on input "text" at bounding box center [249, 181] width 40 height 13
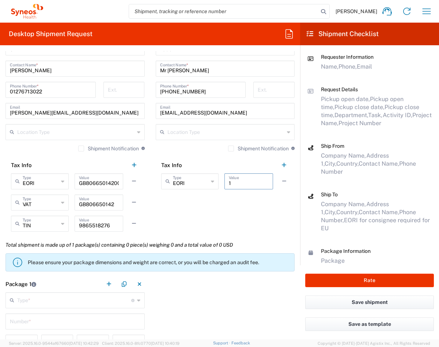
type input "1"
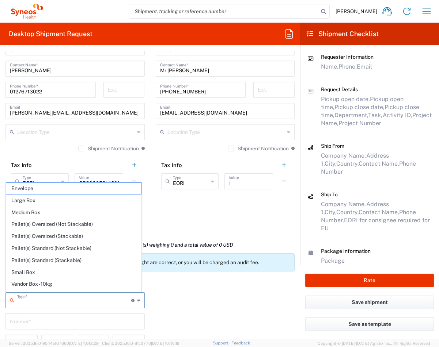
click at [68, 261] on input "text" at bounding box center [74, 300] width 114 height 13
click at [85, 188] on span "Envelope" at bounding box center [73, 188] width 135 height 11
type input "Envelope"
type input "1"
type input "9.5"
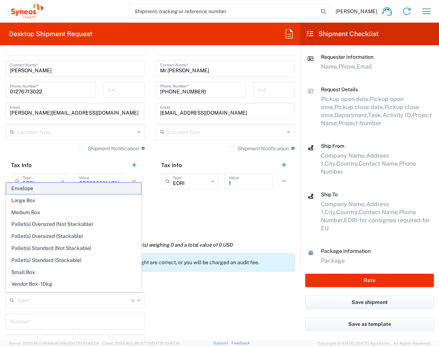
type input "12.5"
type input "0.25"
type input "in"
type input "0.45"
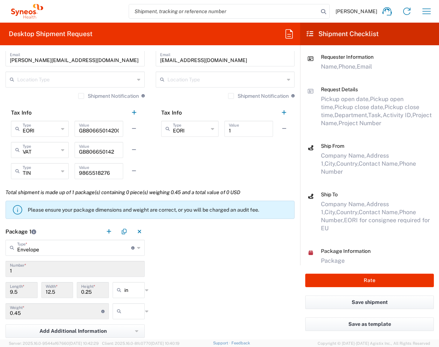
scroll to position [590, 0]
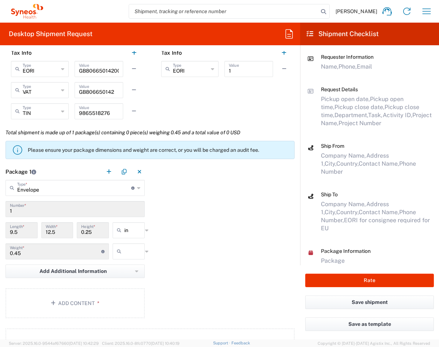
click at [135, 255] on input "text" at bounding box center [133, 252] width 18 height 12
click at [134, 261] on span "lbs" at bounding box center [126, 279] width 30 height 11
type input "lbs"
click at [97, 261] on button "Add Content *" at bounding box center [74, 304] width 139 height 30
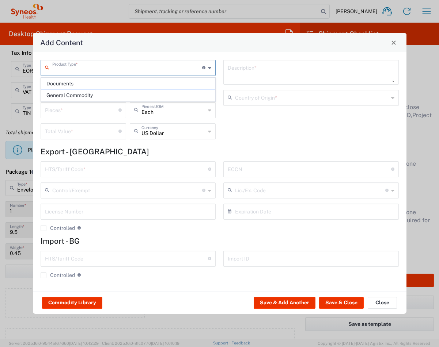
click at [133, 63] on input "text" at bounding box center [127, 67] width 150 height 13
click at [154, 86] on span "Documents" at bounding box center [128, 83] width 174 height 11
type input "Documents"
type input "1"
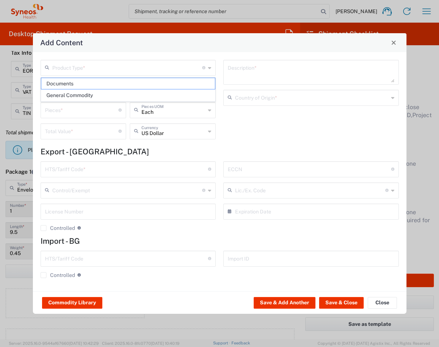
type input "1"
type textarea "Documents"
type input "United Kingdom"
type input "0000.00.0000"
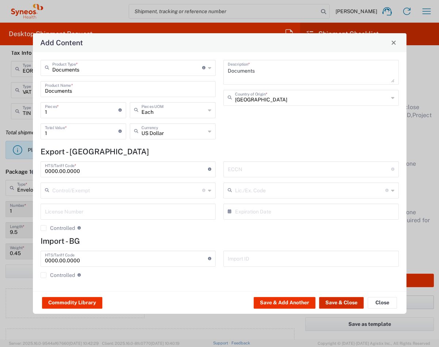
click at [344, 261] on button "Save & Close" at bounding box center [341, 303] width 45 height 12
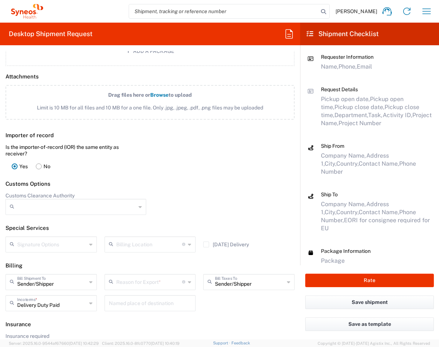
scroll to position [947, 0]
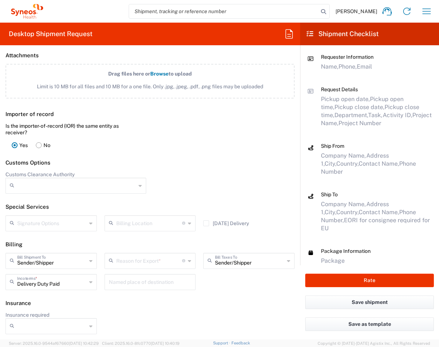
click at [146, 261] on input "text" at bounding box center [149, 260] width 66 height 13
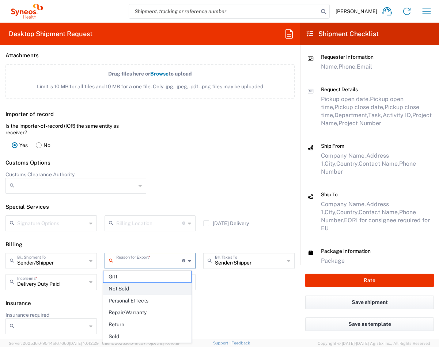
click at [140, 261] on span "Not Sold" at bounding box center [147, 288] width 88 height 11
type input "Not Sold"
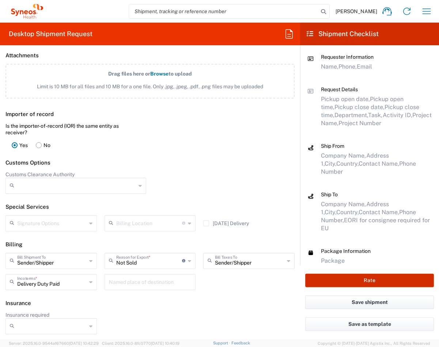
click at [357, 261] on button "Rate" at bounding box center [369, 281] width 129 height 14
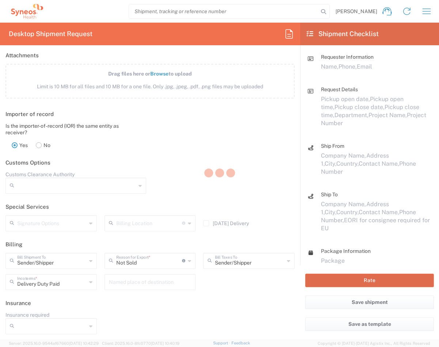
type input "7068659"
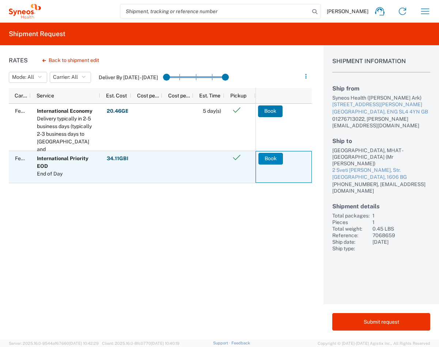
click at [267, 162] on button "Book" at bounding box center [270, 159] width 24 height 12
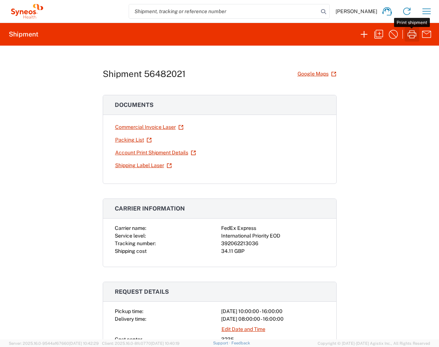
click at [396, 33] on icon "button" at bounding box center [412, 34] width 12 height 12
click at [396, 27] on button "button" at bounding box center [411, 34] width 15 height 15
